Goal: Check status: Check status

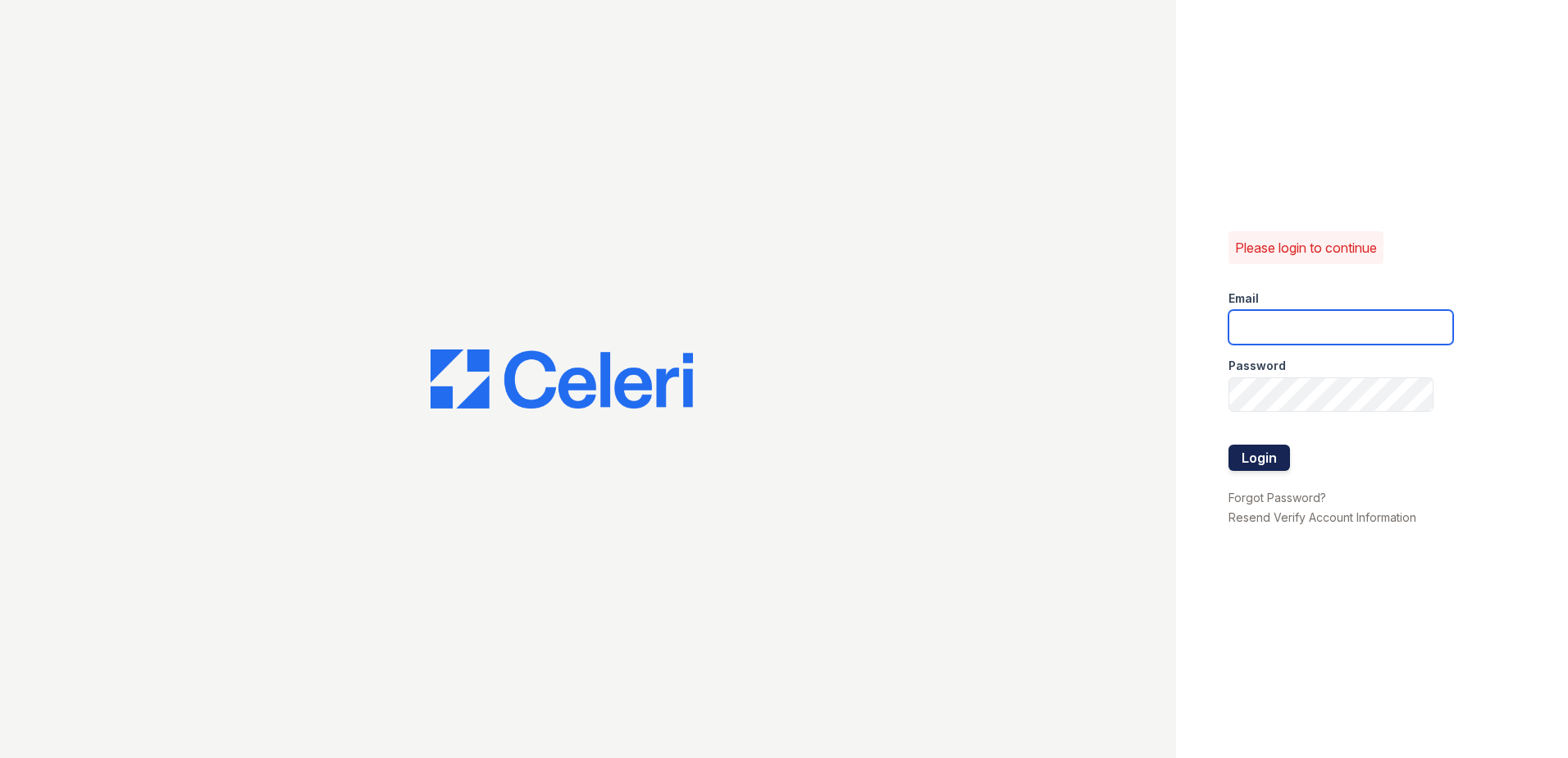
type input "arriveclairemont@trinity-pm.com"
click at [1263, 460] on button "Login" at bounding box center [1260, 457] width 62 height 26
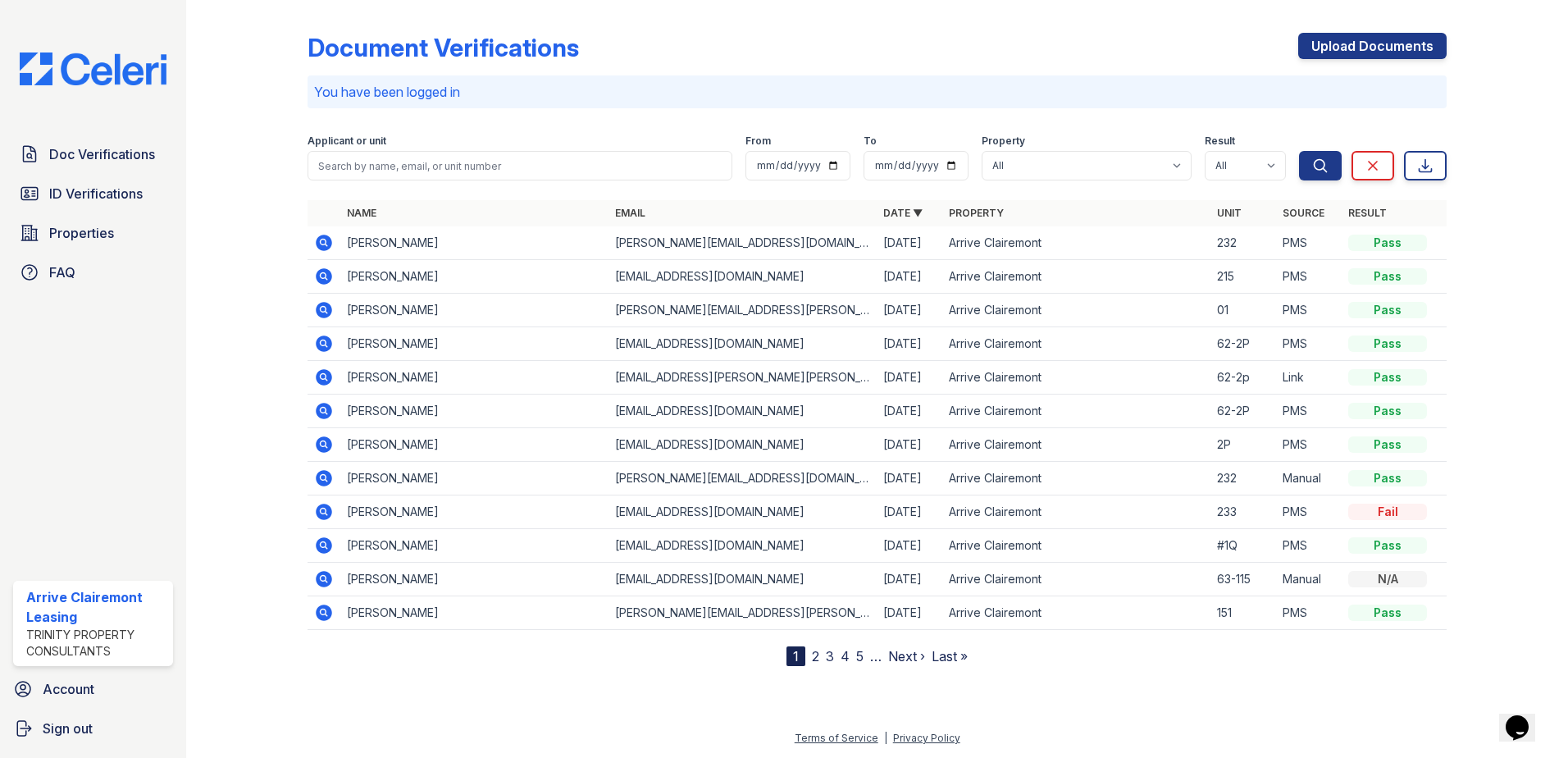
click at [818, 659] on link "2" at bounding box center [815, 657] width 8 height 17
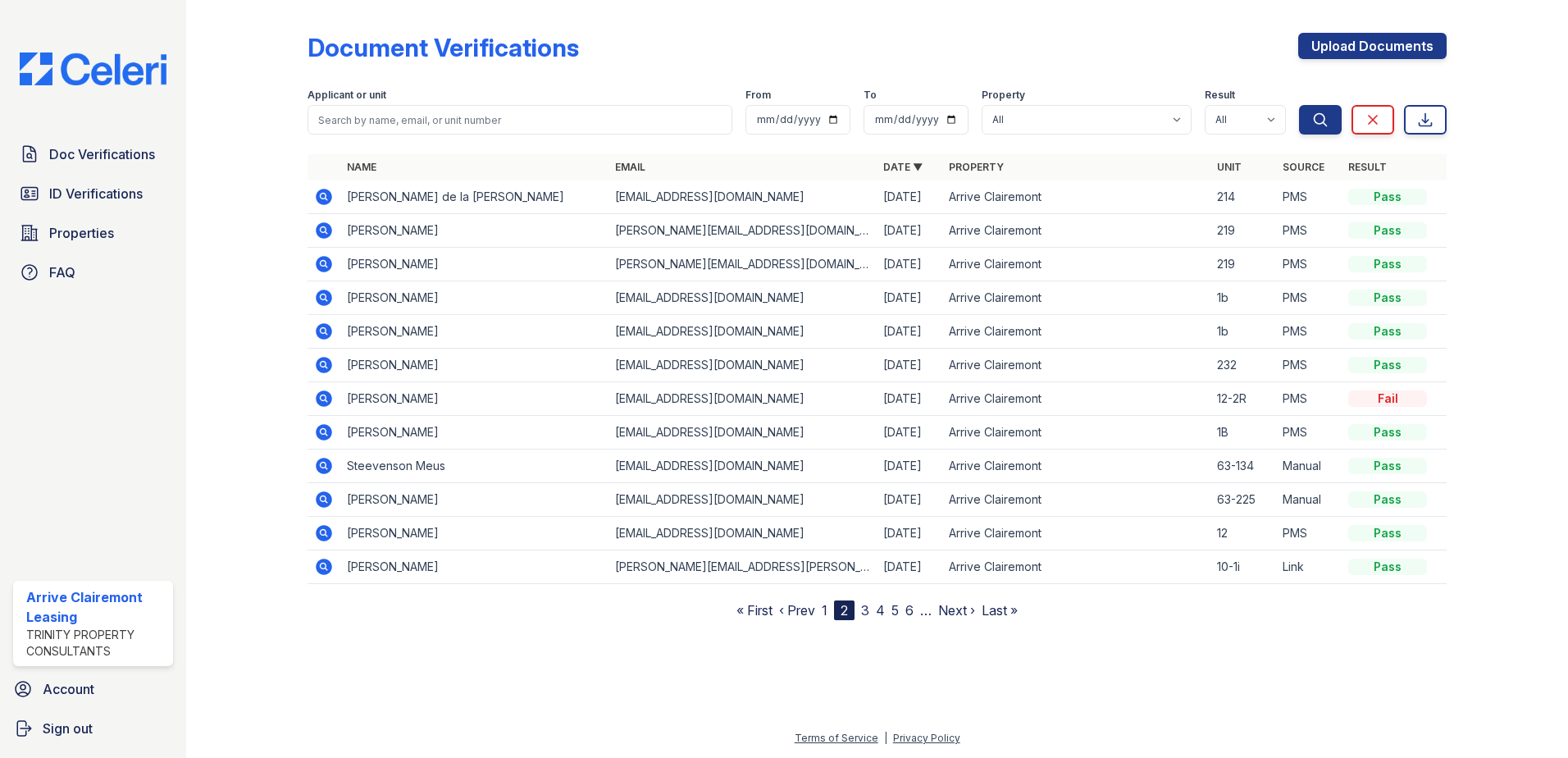
click at [865, 606] on link "3" at bounding box center [865, 611] width 8 height 17
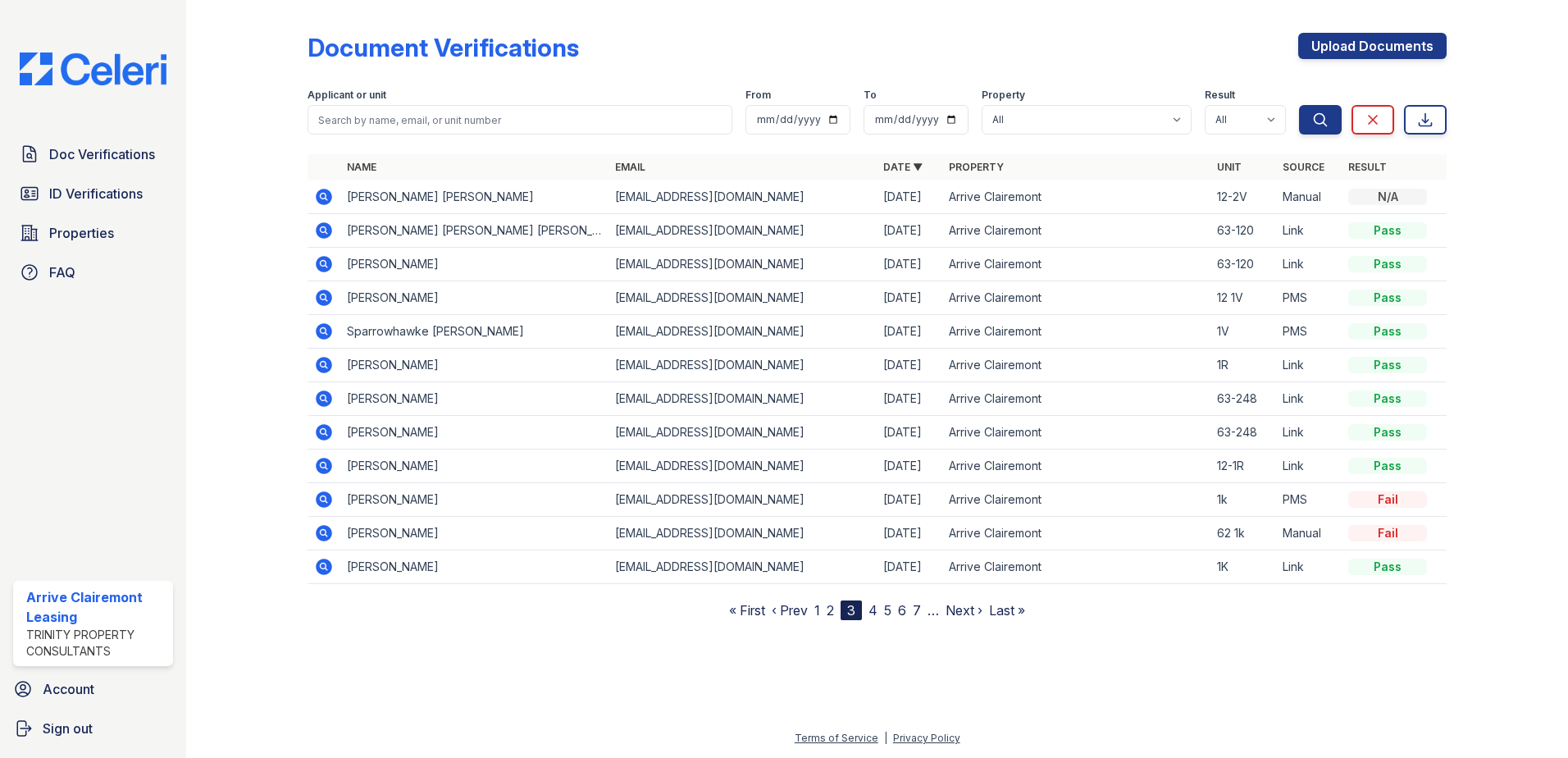
click at [836, 608] on nav "« First ‹ Prev 1 2 3 4 5 6 7 … Next › Last »" at bounding box center [877, 611] width 296 height 20
click at [831, 610] on link "2" at bounding box center [830, 611] width 8 height 17
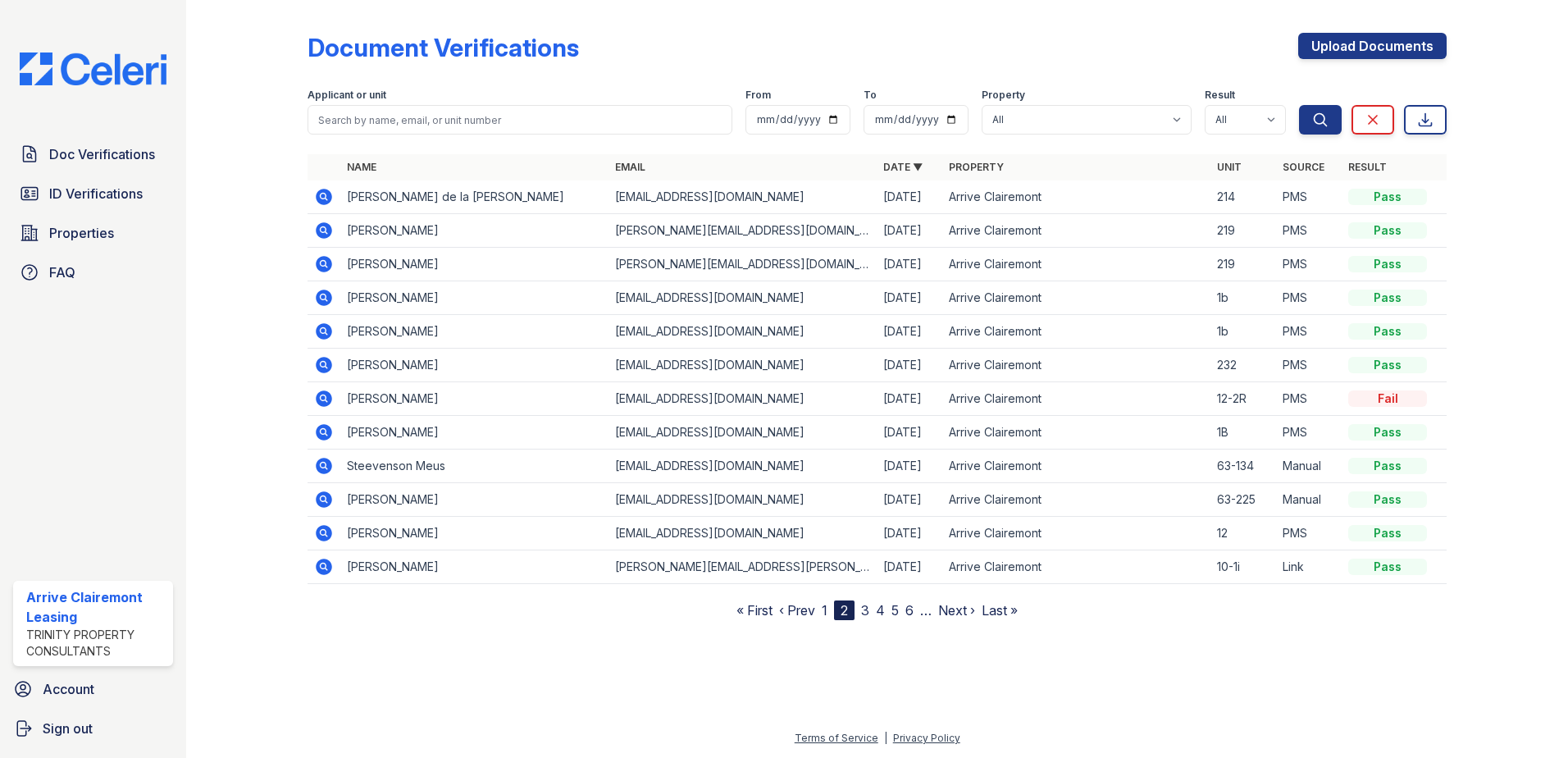
click at [825, 609] on link "1" at bounding box center [825, 611] width 6 height 17
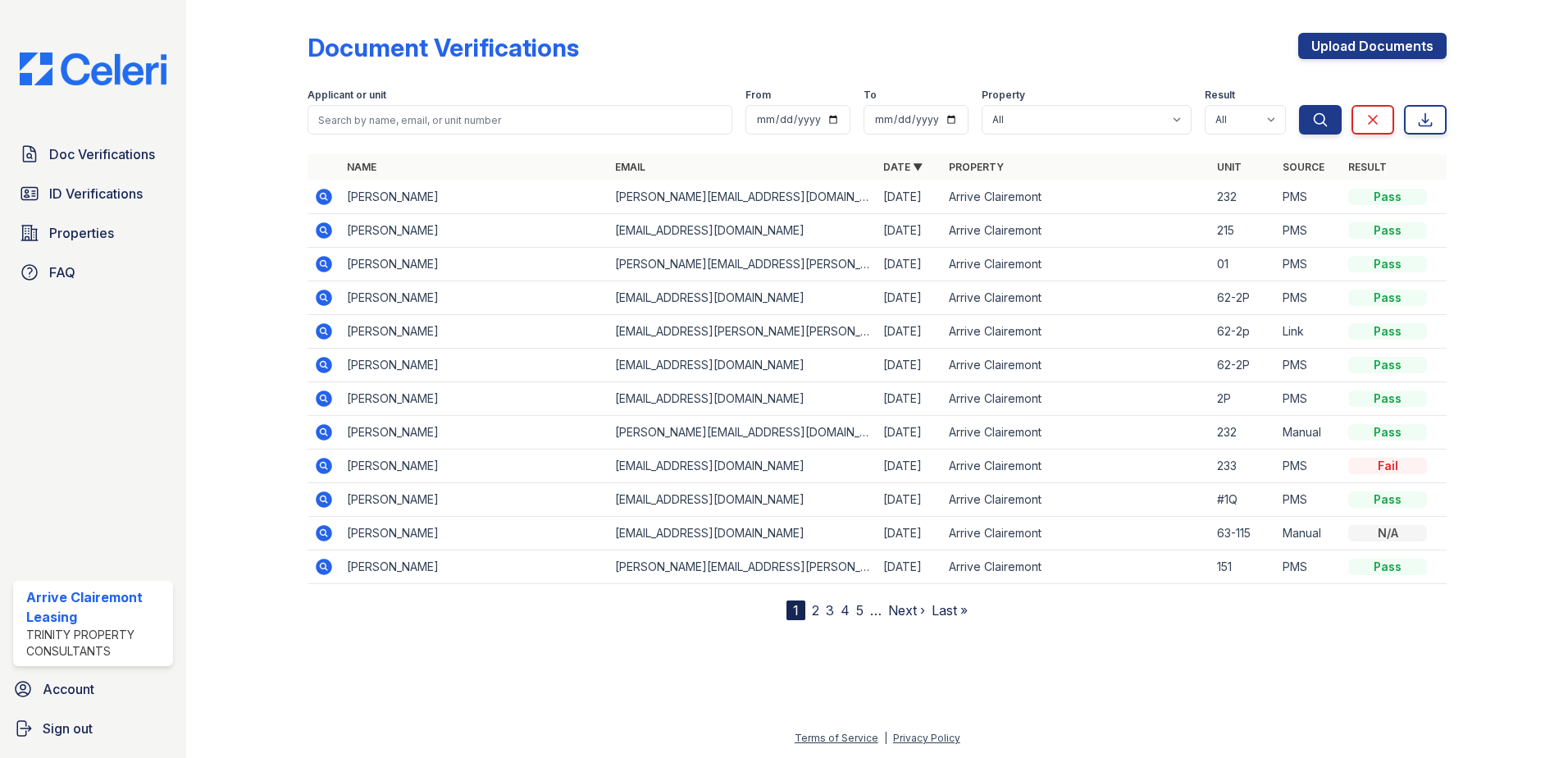
click at [327, 264] on icon at bounding box center [324, 264] width 20 height 20
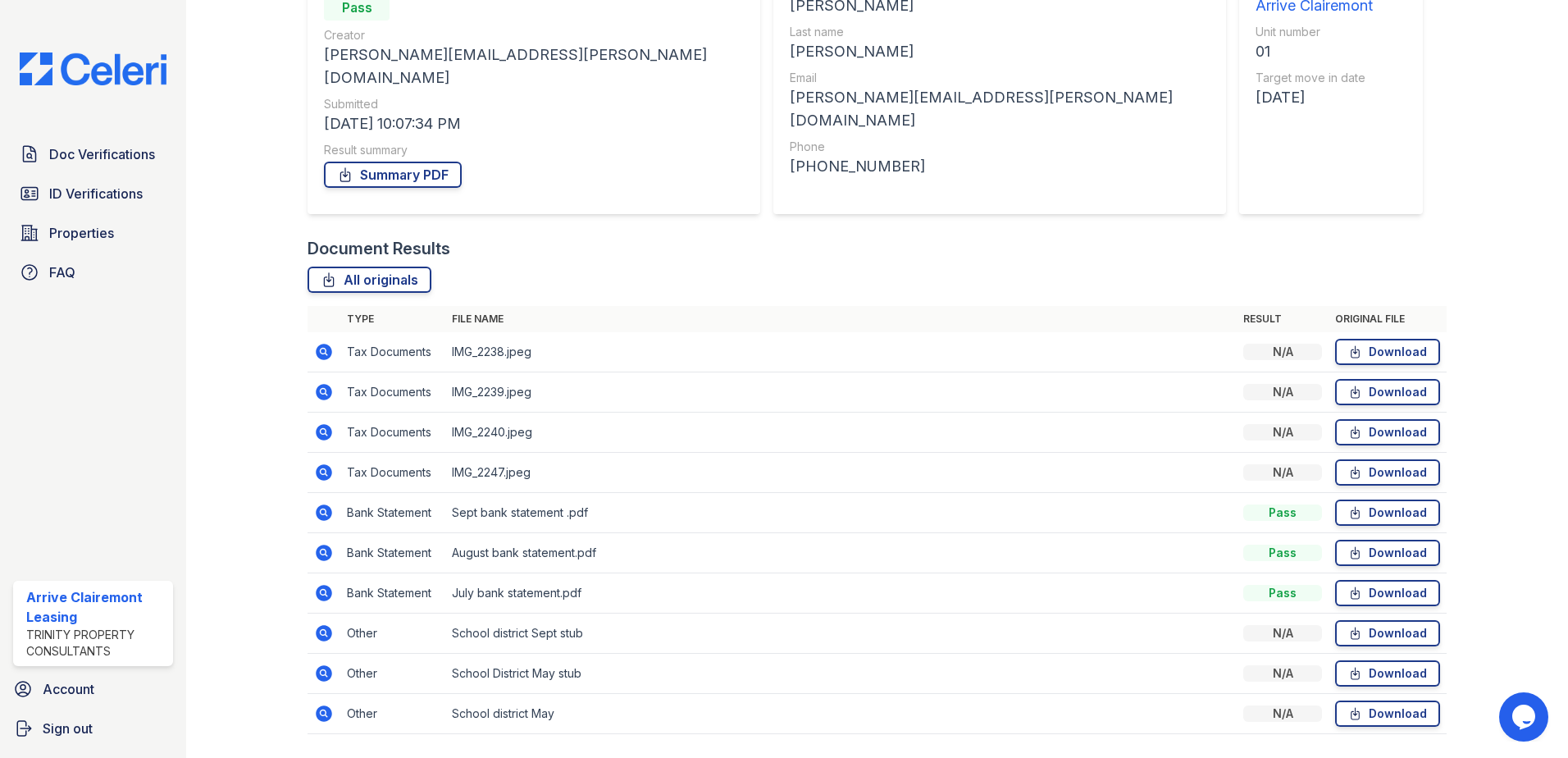
scroll to position [215, 0]
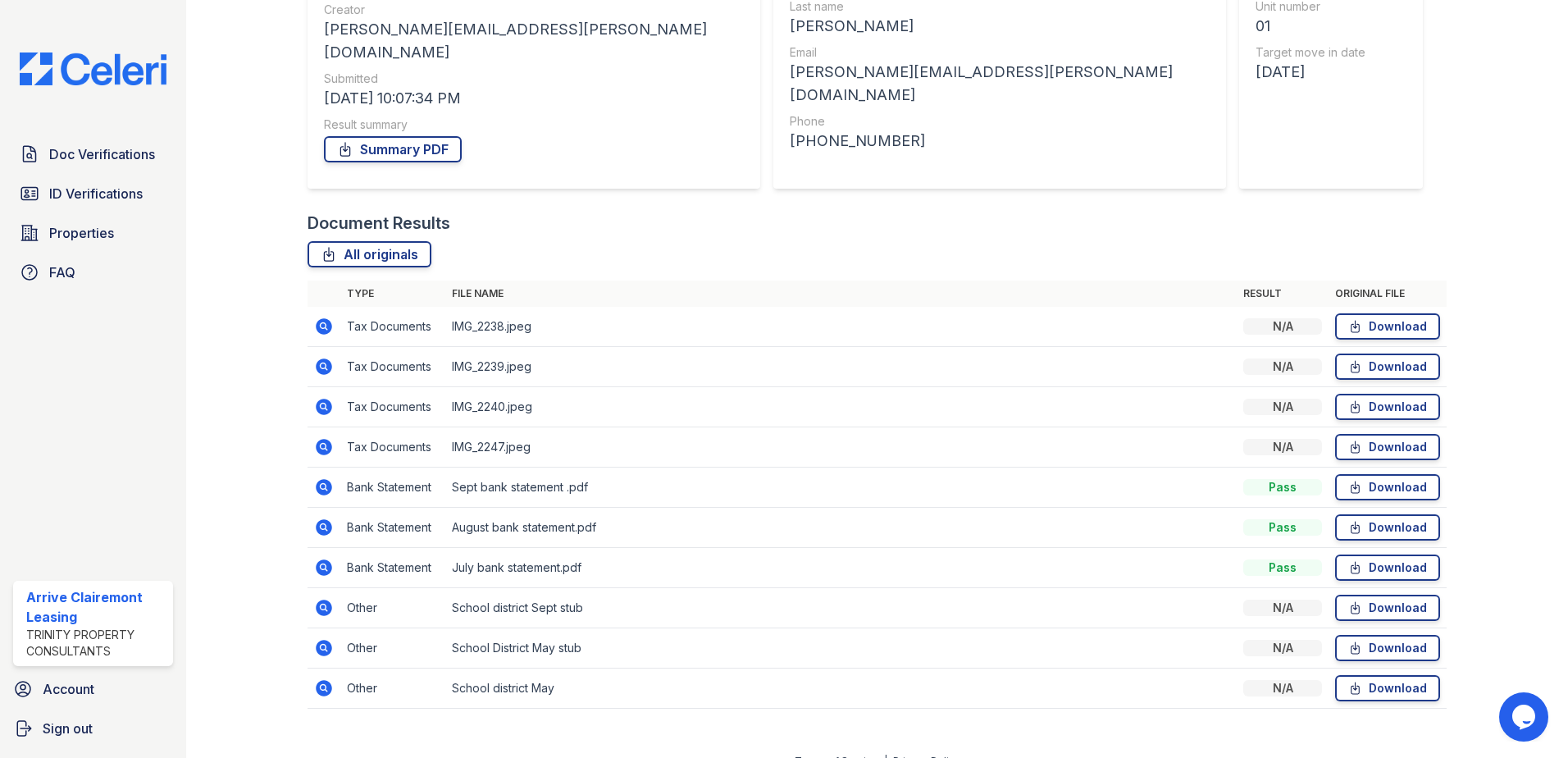
click at [325, 479] on icon at bounding box center [324, 487] width 17 height 17
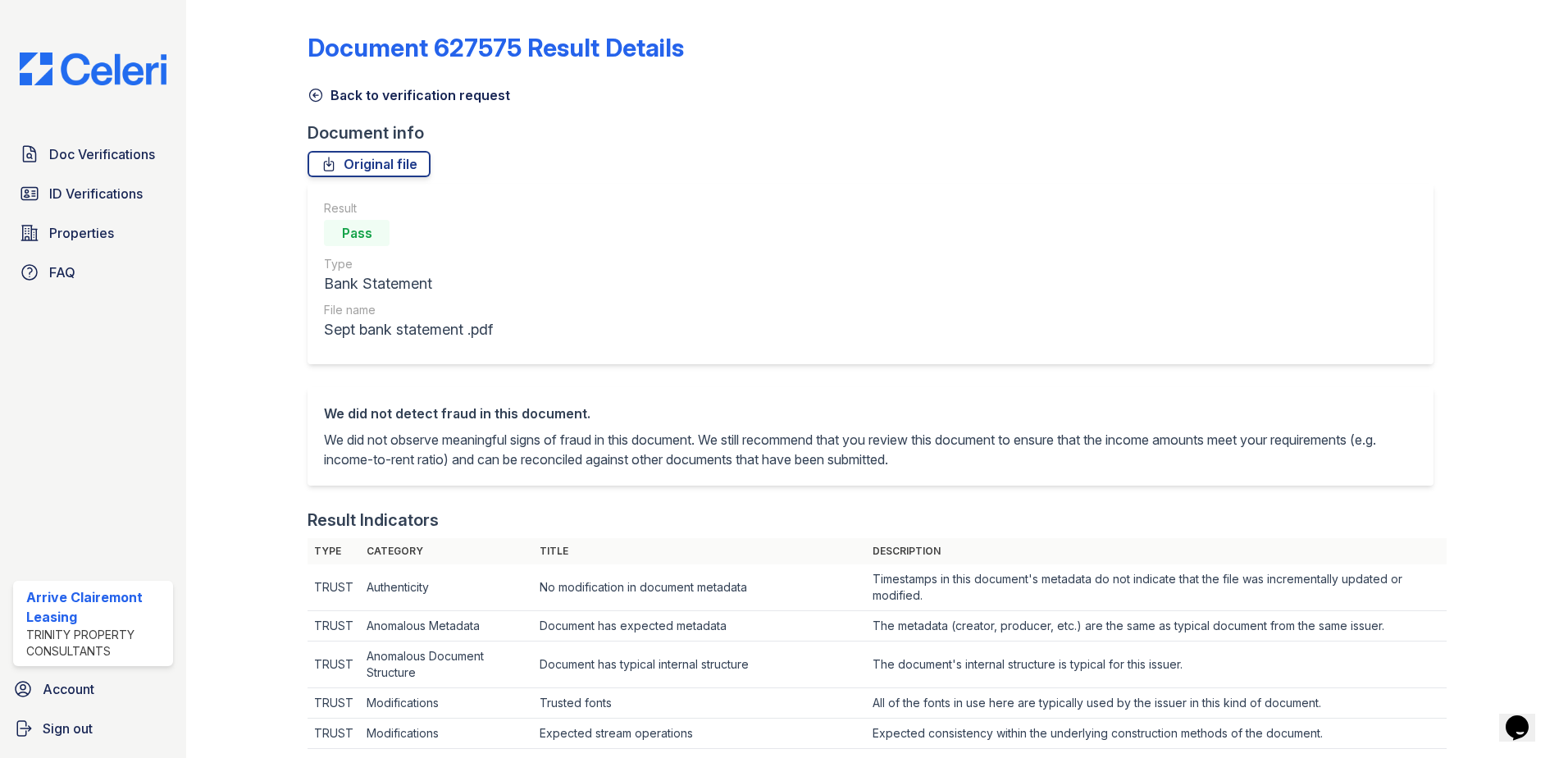
click at [314, 94] on icon at bounding box center [316, 95] width 17 height 17
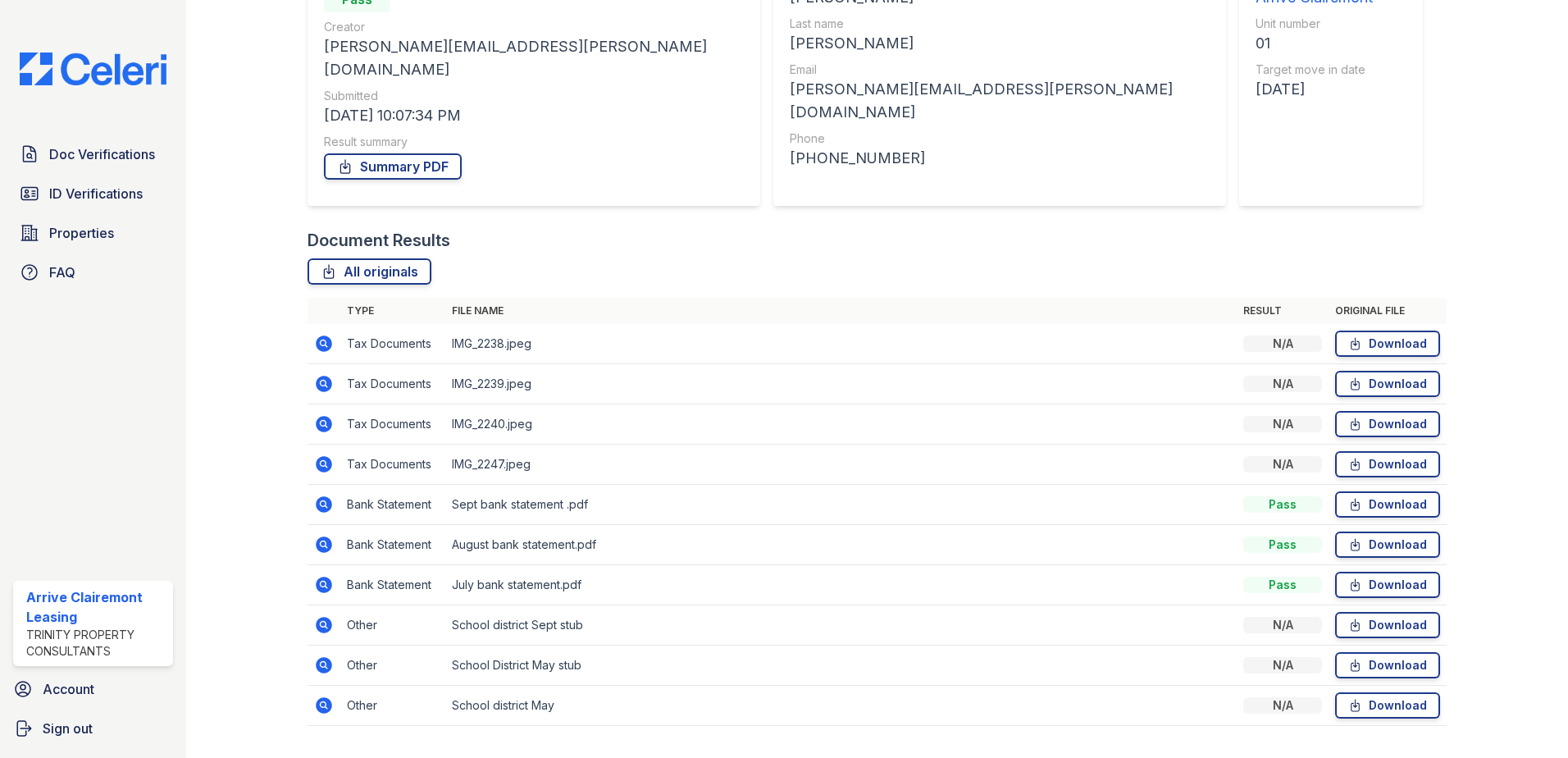
scroll to position [215, 0]
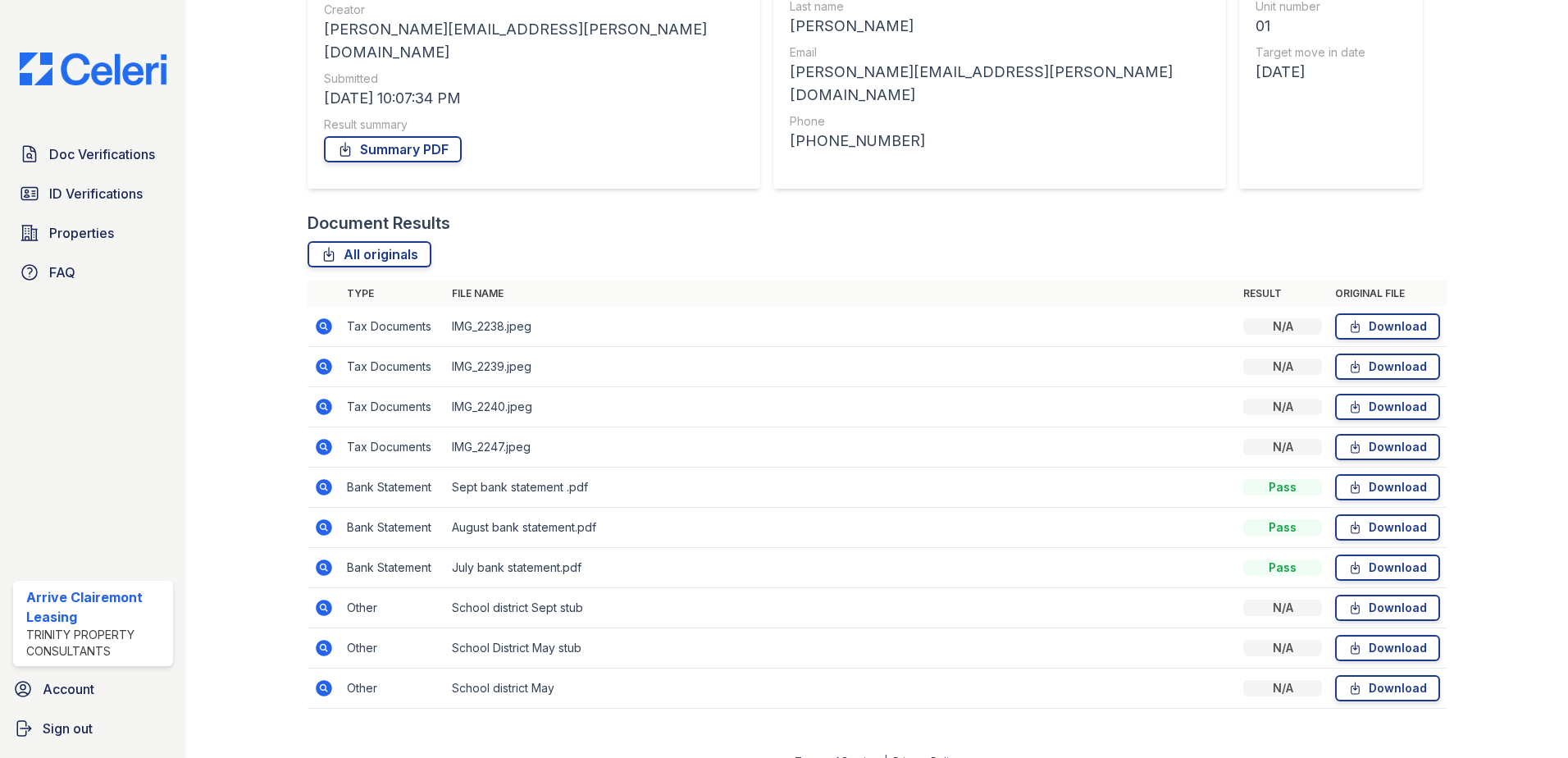
click at [326, 520] on icon at bounding box center [324, 528] width 17 height 17
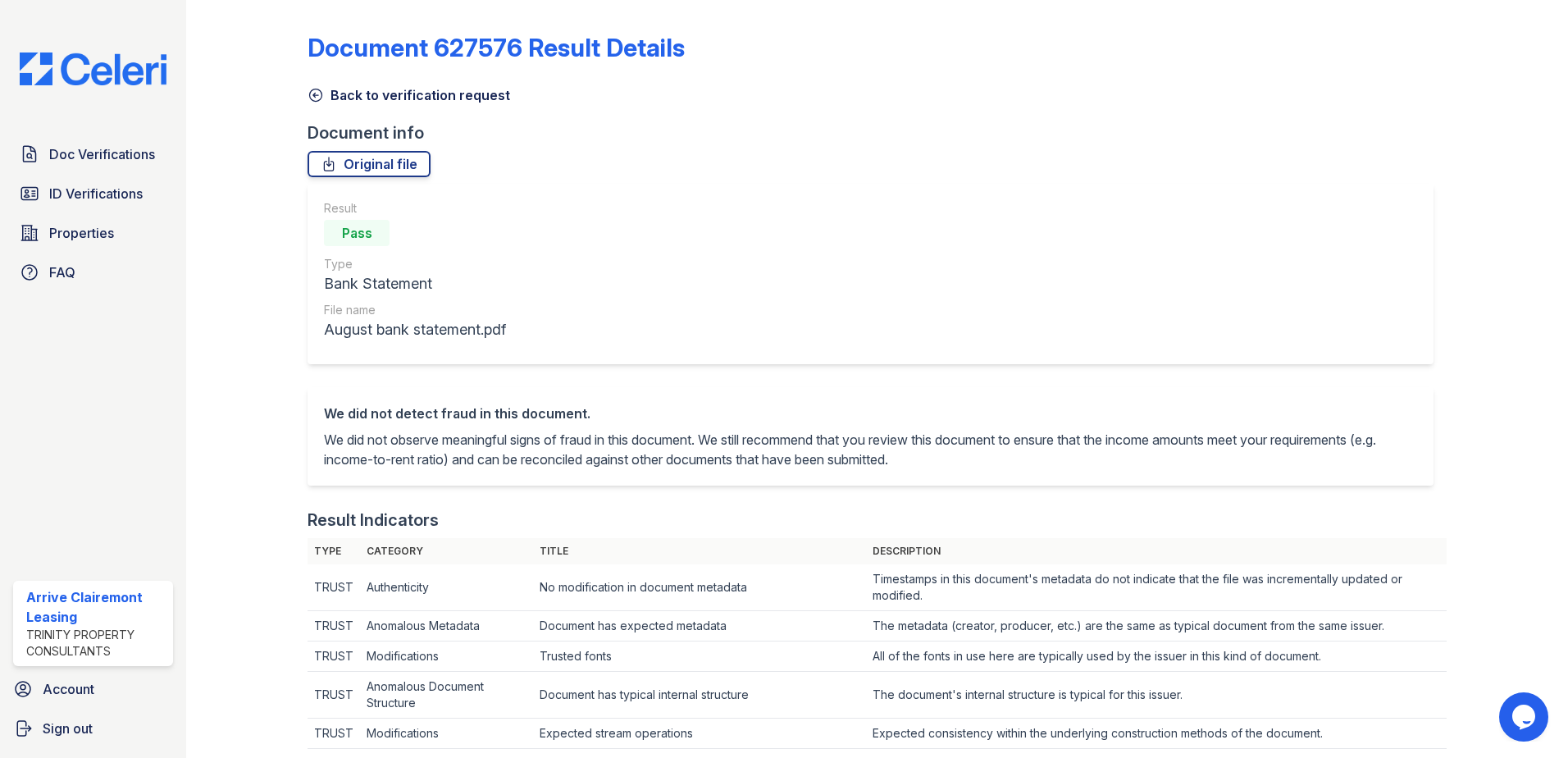
click at [312, 89] on icon at bounding box center [316, 95] width 13 height 13
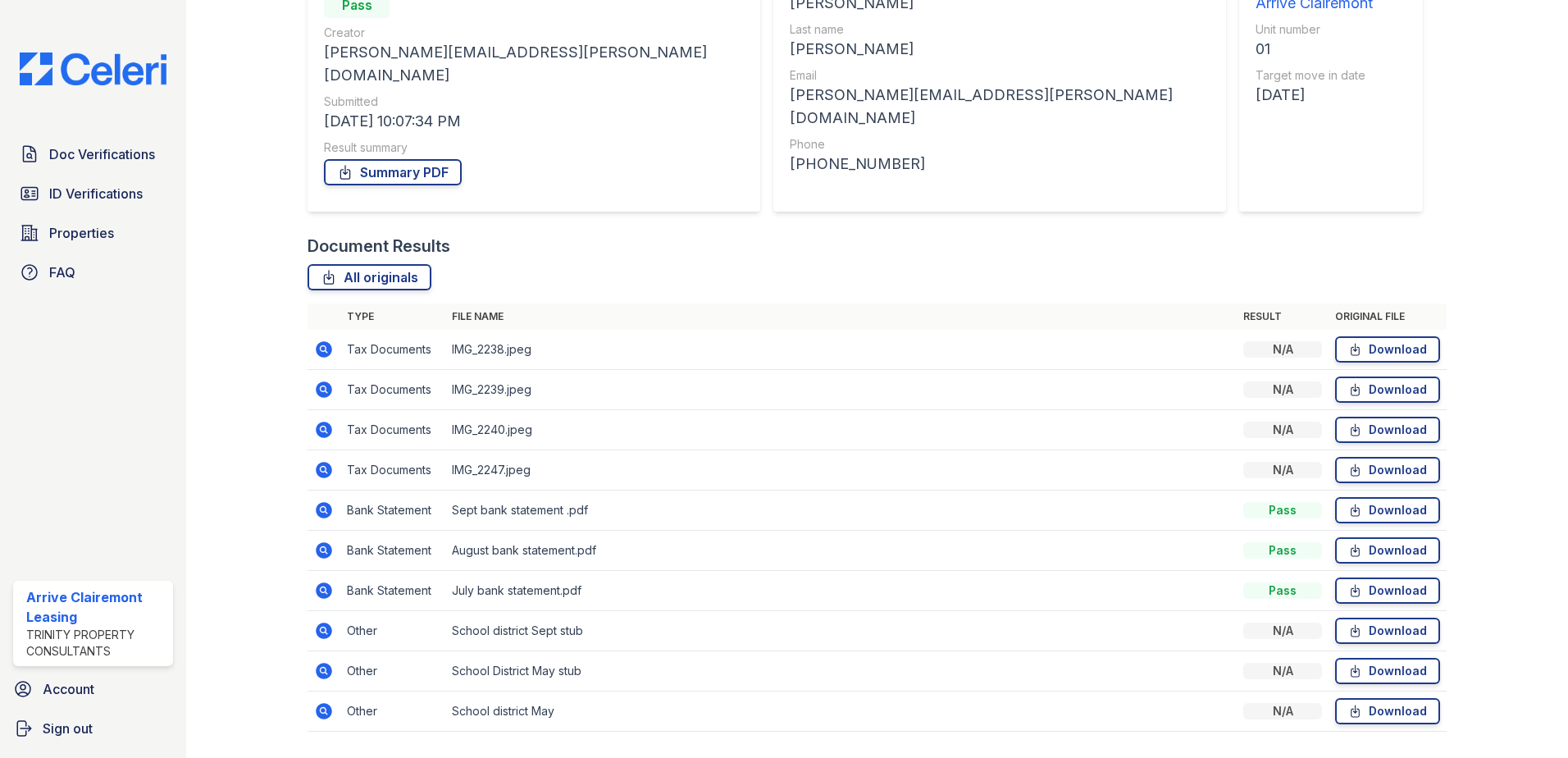
scroll to position [215, 0]
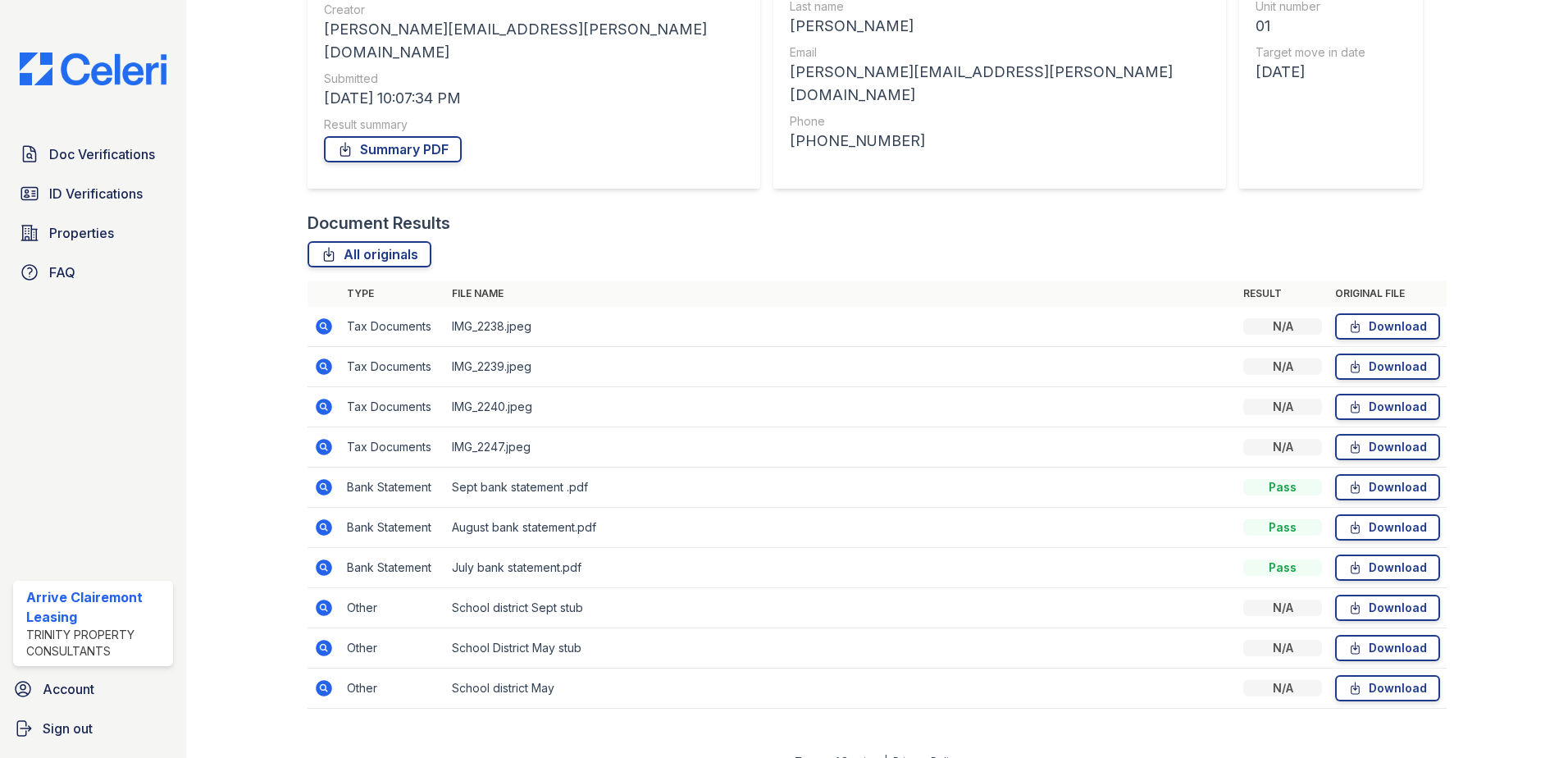
click at [323, 605] on icon at bounding box center [322, 607] width 4 height 4
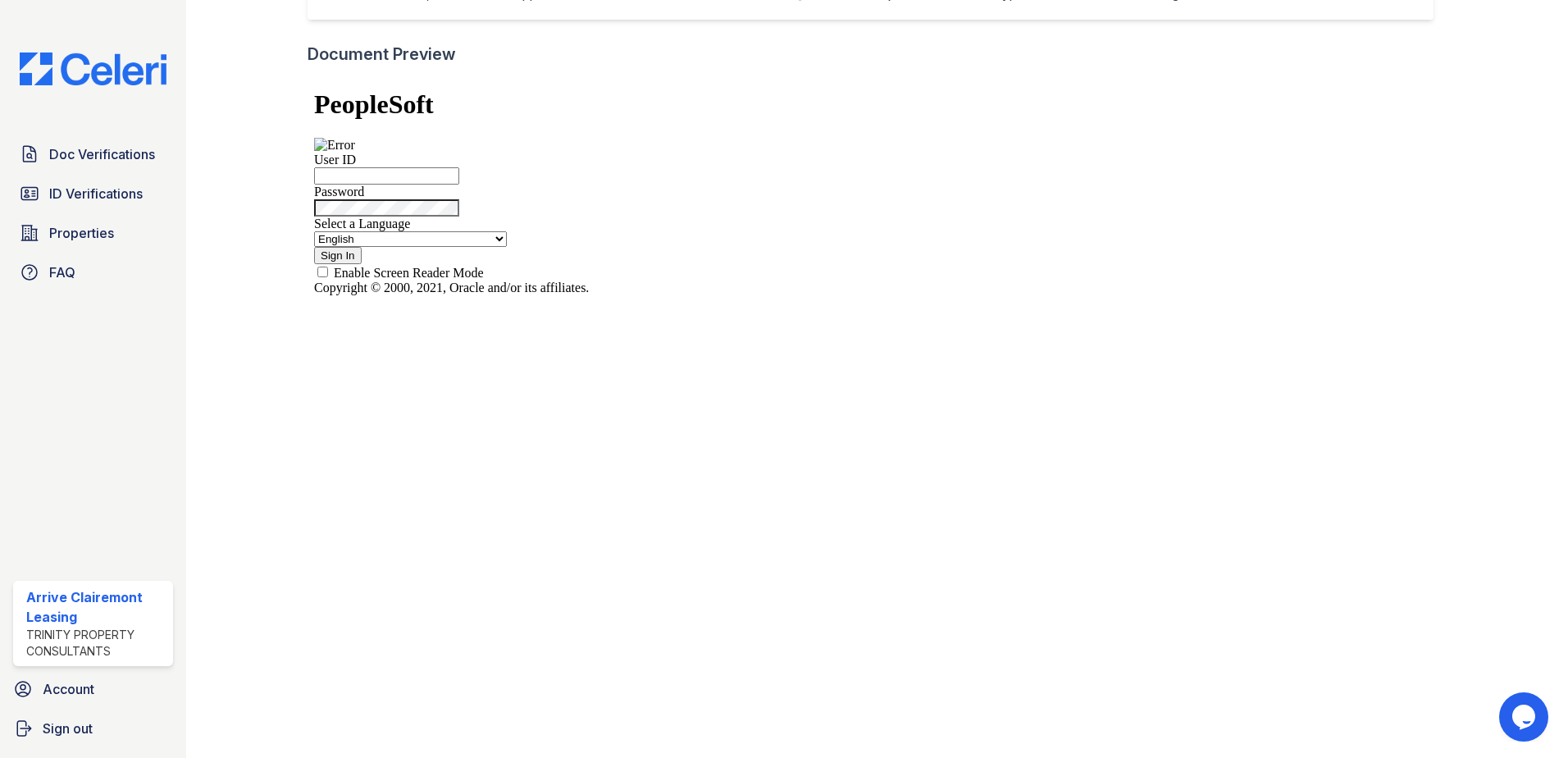
scroll to position [328, 0]
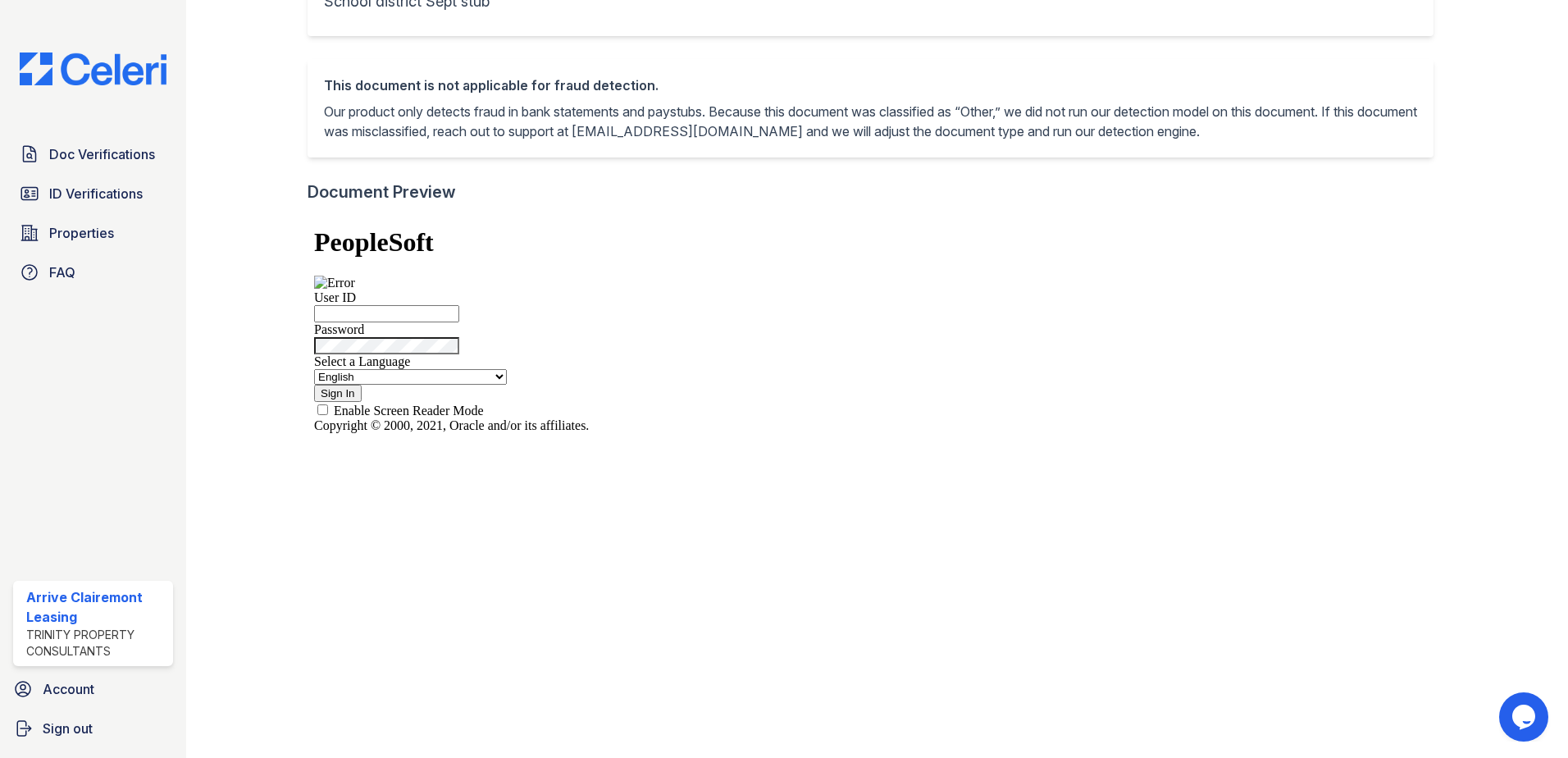
type input "arriveclairemont@trinity-pm.com"
click at [324, 398] on input "Sign In" at bounding box center [337, 393] width 48 height 18
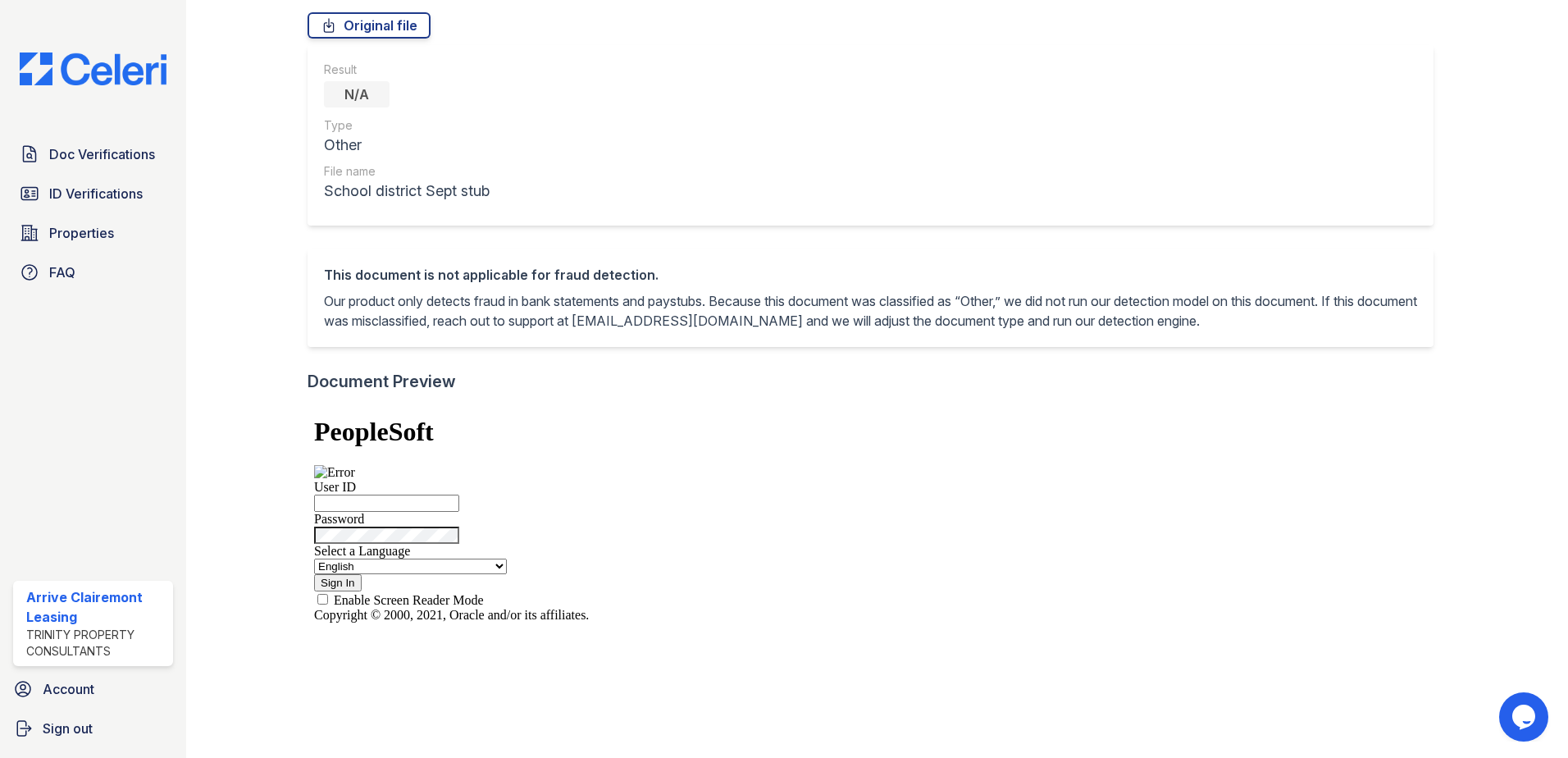
scroll to position [0, 0]
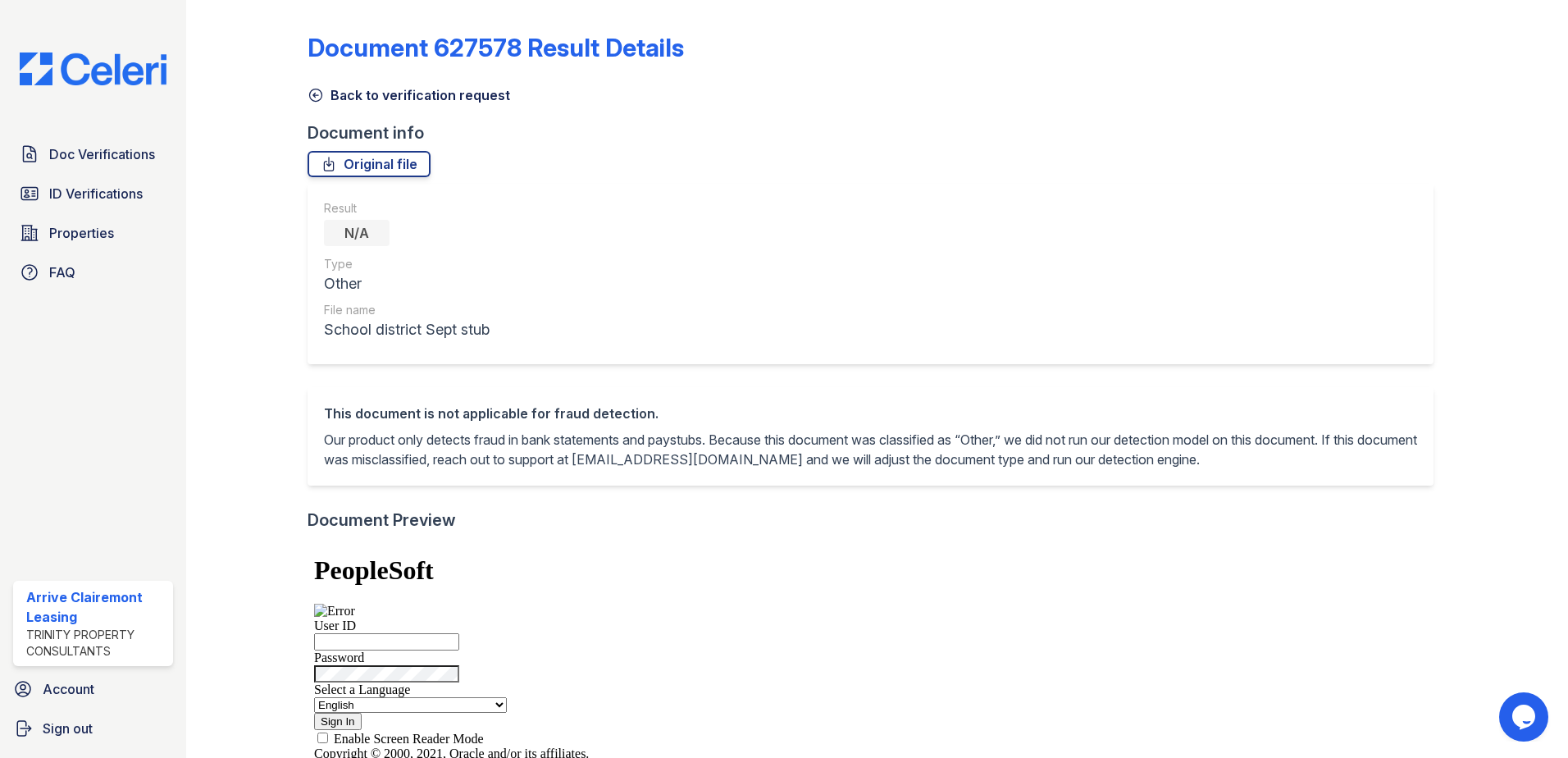
click at [313, 87] on icon at bounding box center [316, 95] width 17 height 17
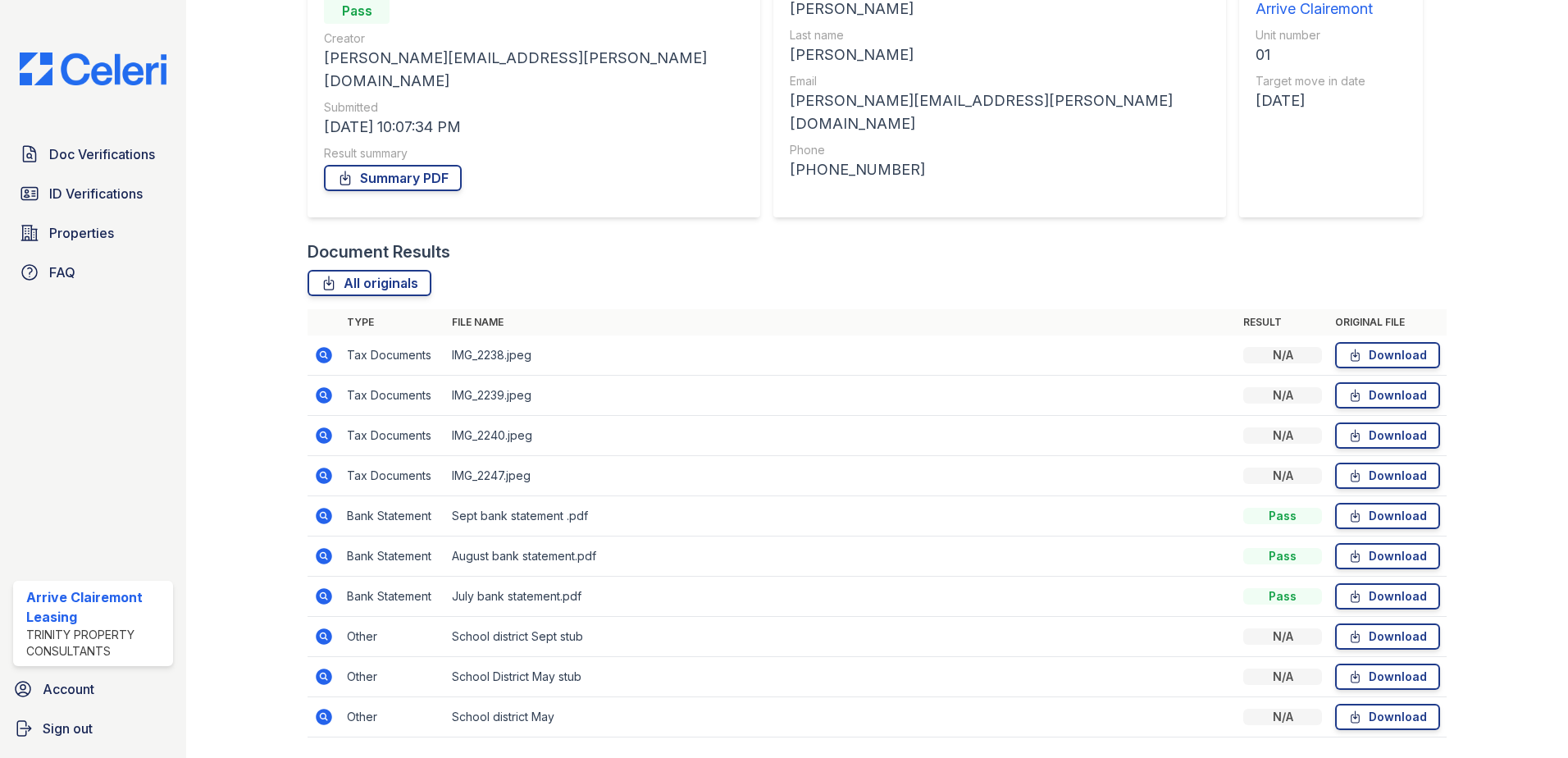
scroll to position [215, 0]
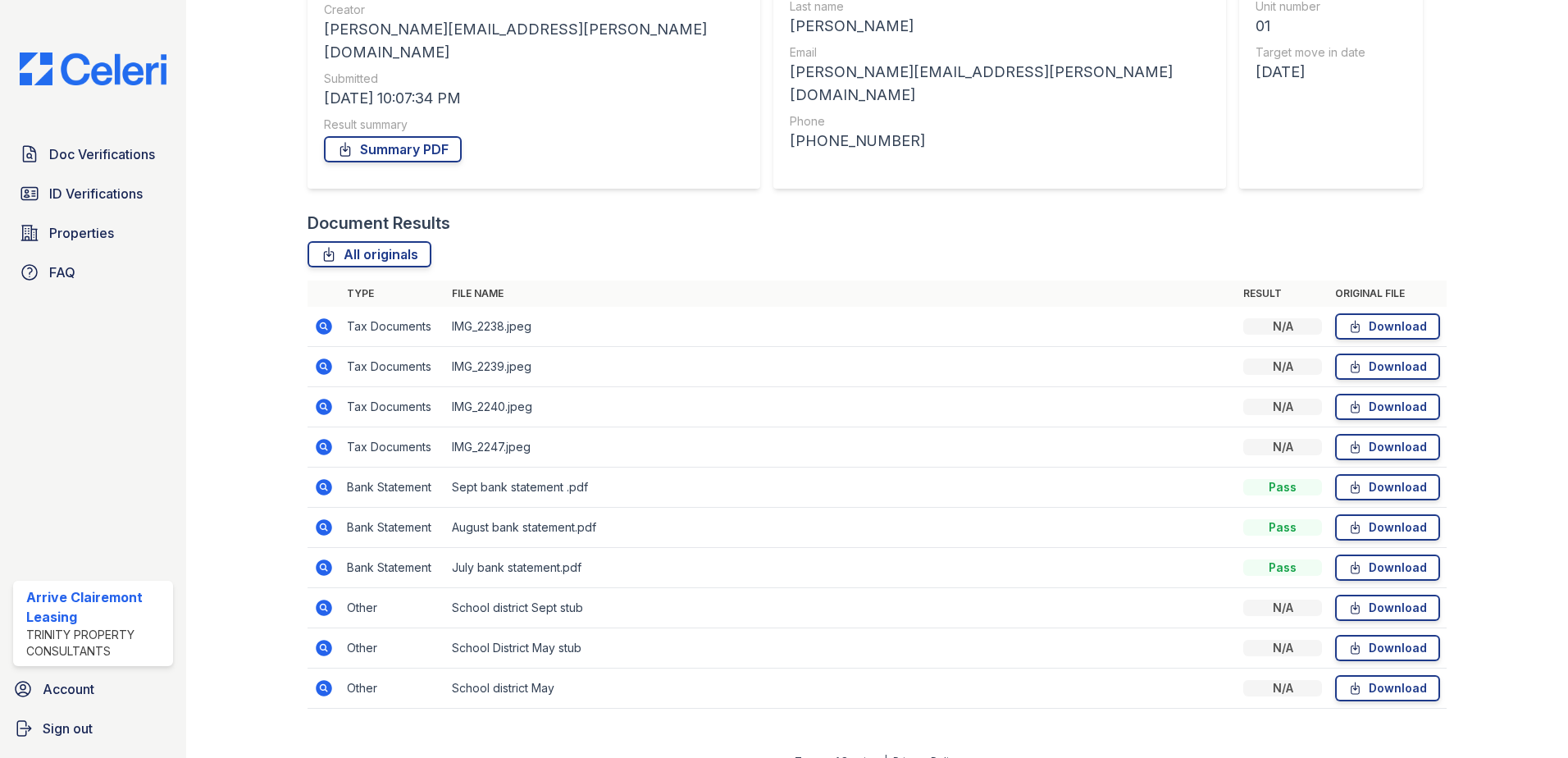
click at [329, 680] on icon at bounding box center [324, 689] width 17 height 17
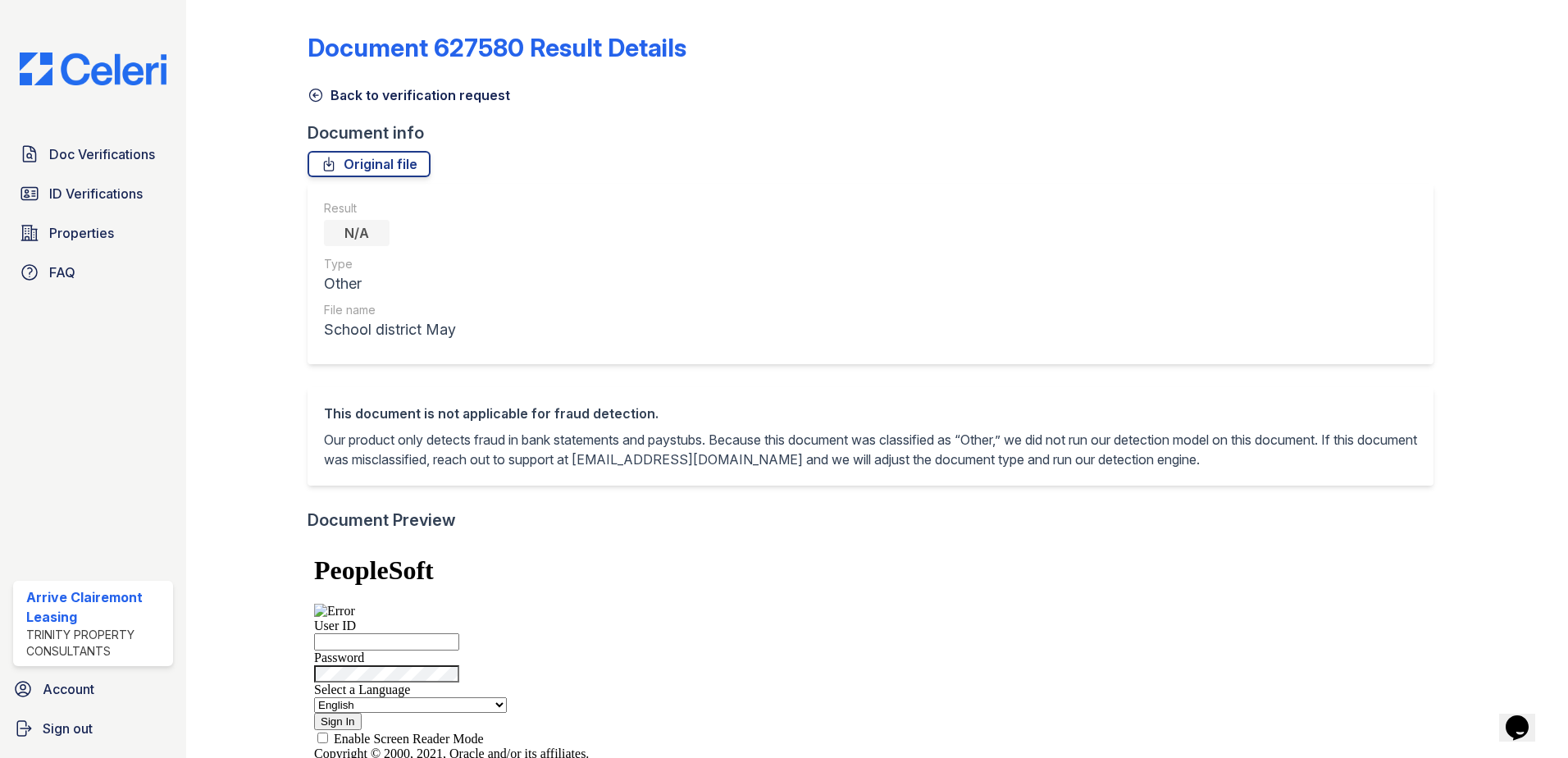
click at [313, 100] on icon at bounding box center [316, 95] width 17 height 17
